Goal: Transaction & Acquisition: Download file/media

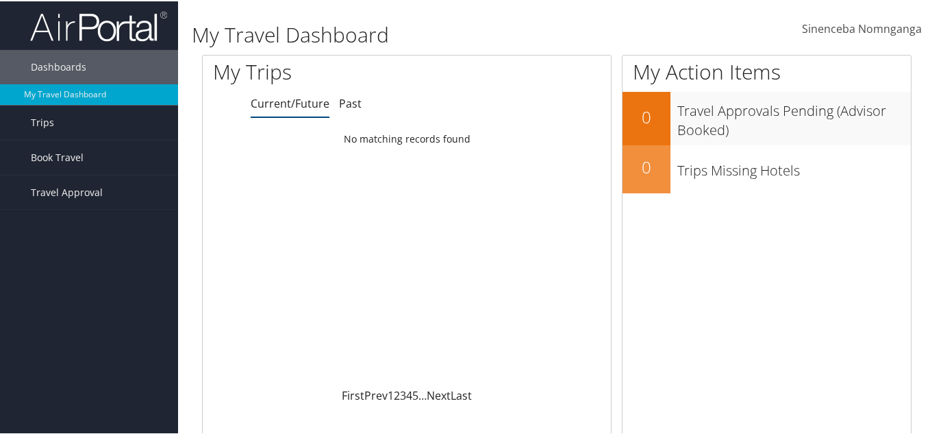
drag, startPoint x: 899, startPoint y: 1, endPoint x: 662, endPoint y: 25, distance: 238.1
click at [662, 25] on div "Sinenceba Nomnganga Sinenceba Nomnganga My Settings Travel Agency Contacts View…" at bounding box center [780, 34] width 312 height 54
click at [880, 32] on span "Sinenceba Nomnganga" at bounding box center [862, 27] width 120 height 15
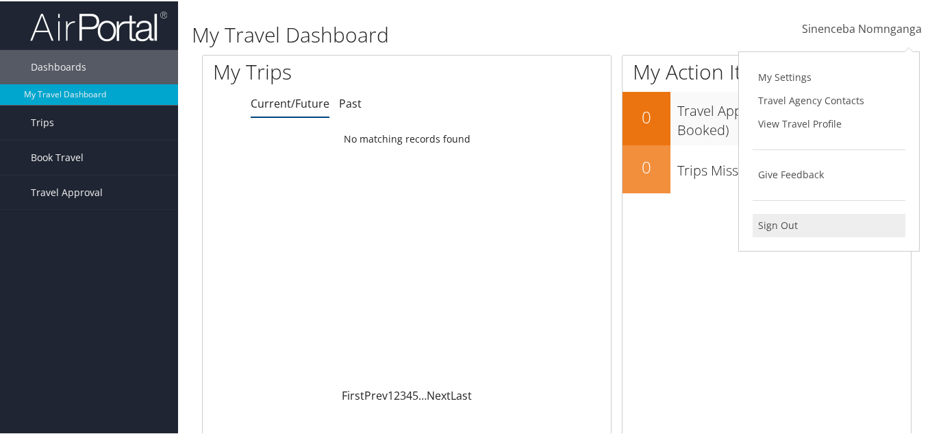
click at [786, 227] on link "Sign Out" at bounding box center [829, 223] width 153 height 23
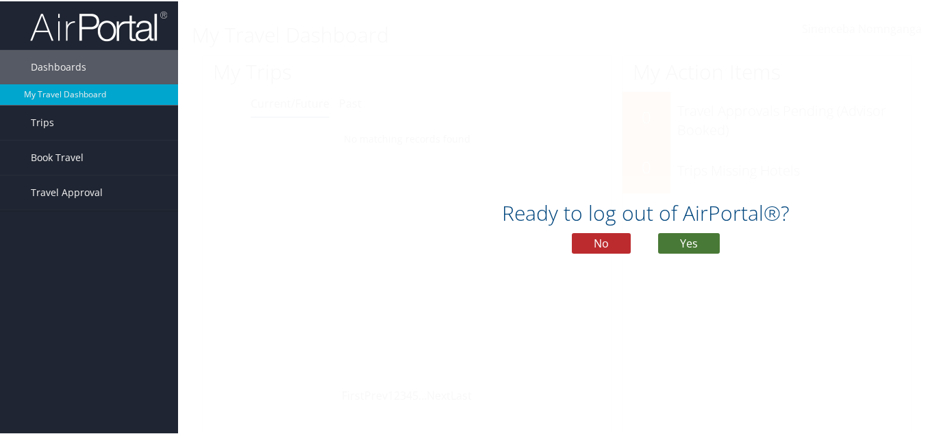
click at [676, 245] on button "Yes" at bounding box center [689, 242] width 62 height 21
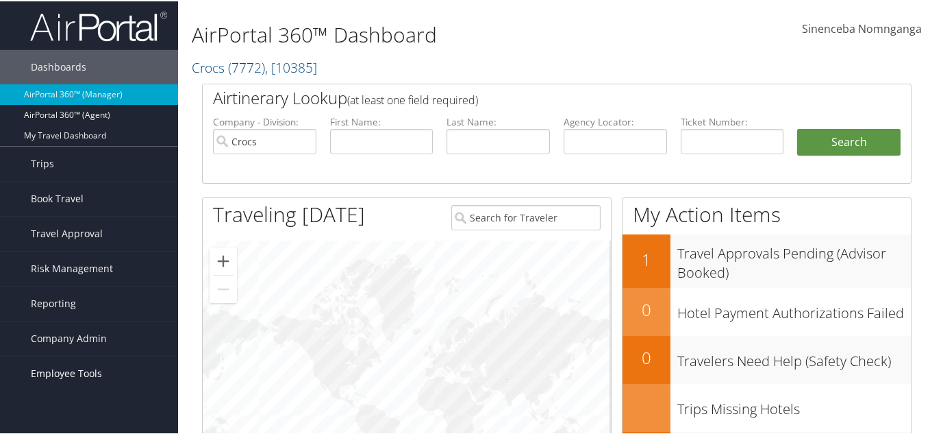
click at [72, 367] on span "Employee Tools" at bounding box center [66, 372] width 71 height 34
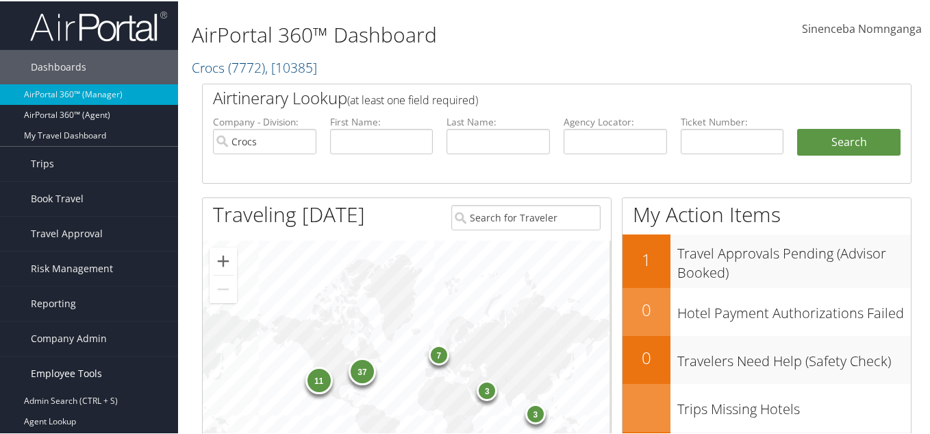
click at [85, 372] on span "Employee Tools" at bounding box center [66, 372] width 71 height 34
click at [82, 371] on span "Employee Tools" at bounding box center [66, 372] width 71 height 34
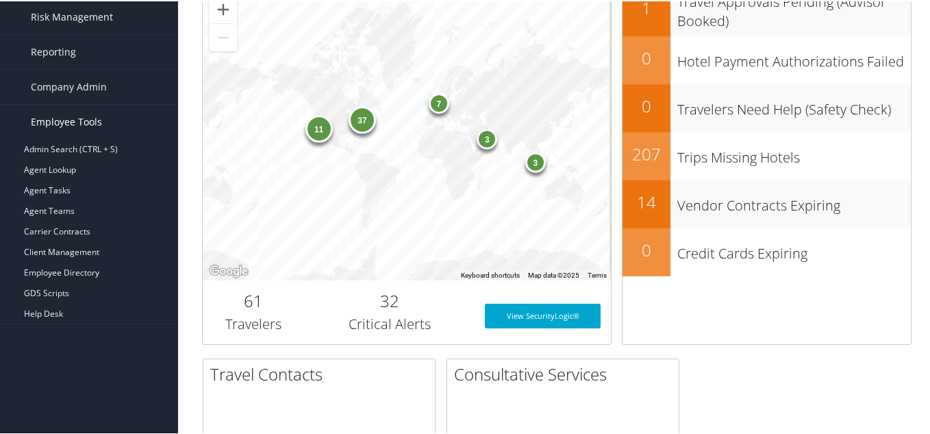
scroll to position [274, 0]
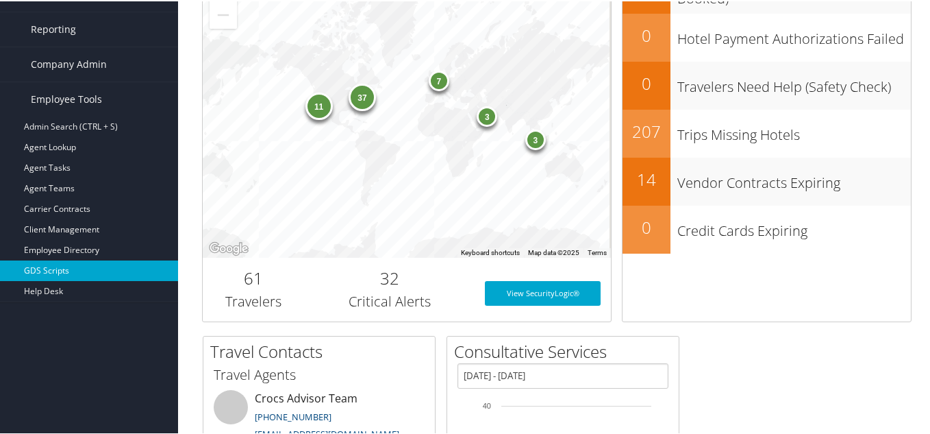
click at [64, 267] on link "GDS Scripts" at bounding box center [89, 269] width 178 height 21
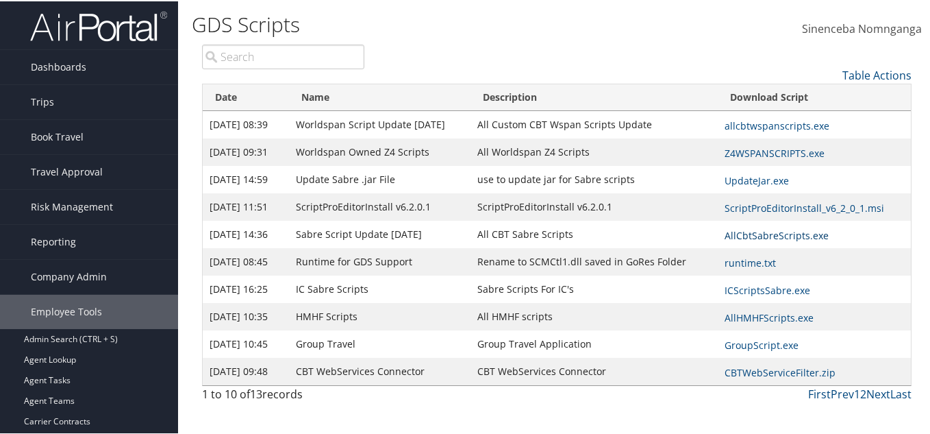
click at [762, 228] on link "AllCbtSabreScripts.exe" at bounding box center [777, 233] width 104 height 13
click at [753, 177] on link "UpdateJar.exe" at bounding box center [757, 179] width 64 height 13
click at [873, 385] on link "Next" at bounding box center [878, 392] width 24 height 15
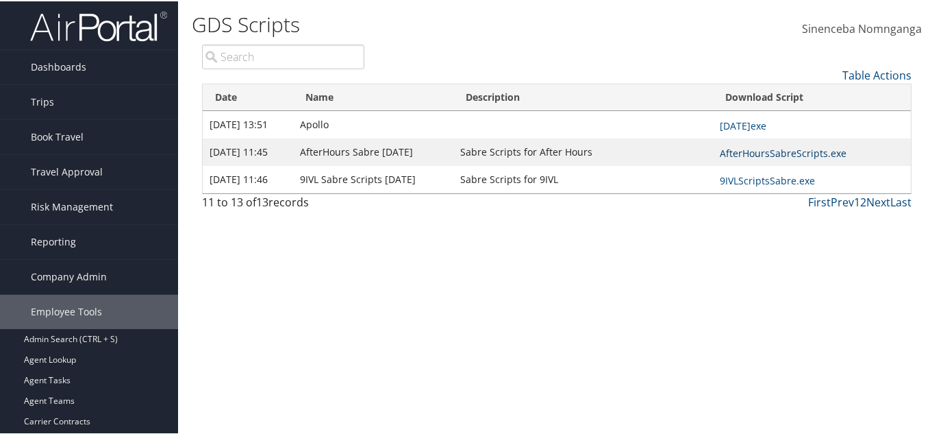
click at [775, 153] on link "AfterHoursSabreScripts.exe" at bounding box center [783, 151] width 127 height 13
